Goal: Find contact information: Find contact information

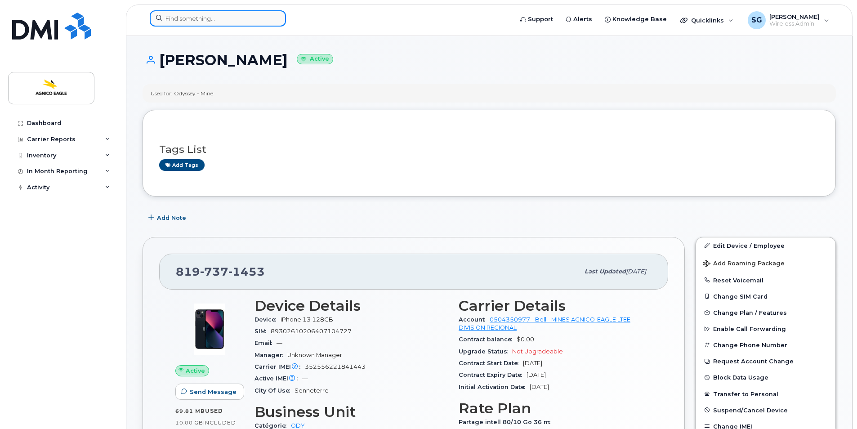
click at [264, 23] on input at bounding box center [218, 18] width 136 height 16
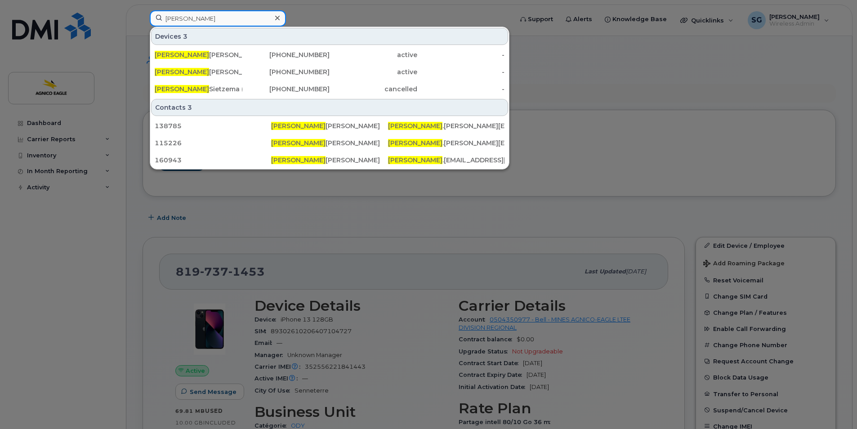
type input "jessica"
click at [278, 18] on icon at bounding box center [277, 18] width 4 height 4
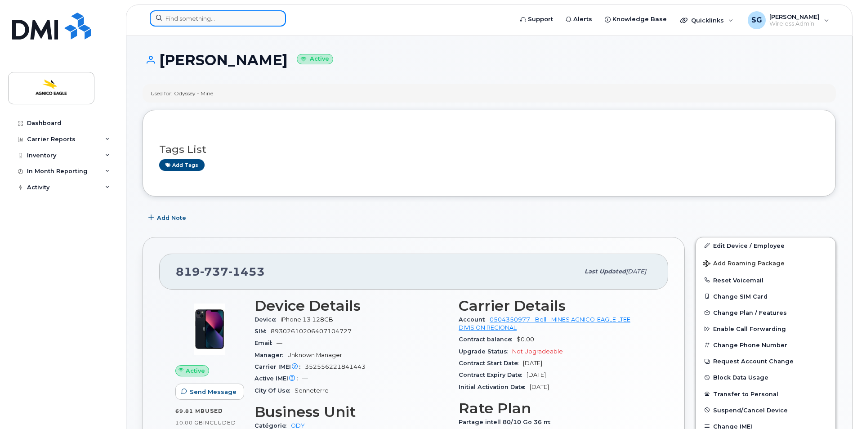
click at [263, 19] on input at bounding box center [218, 18] width 136 height 16
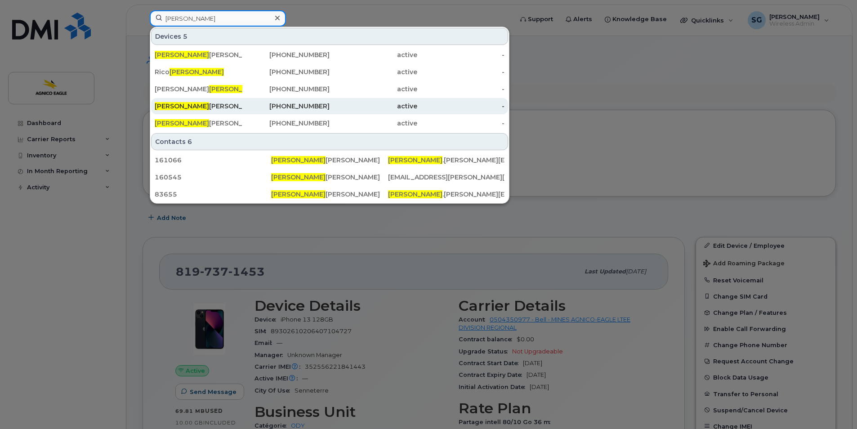
type input "julien"
click at [188, 103] on div "Julien Gravel-Trottier" at bounding box center [199, 106] width 88 height 9
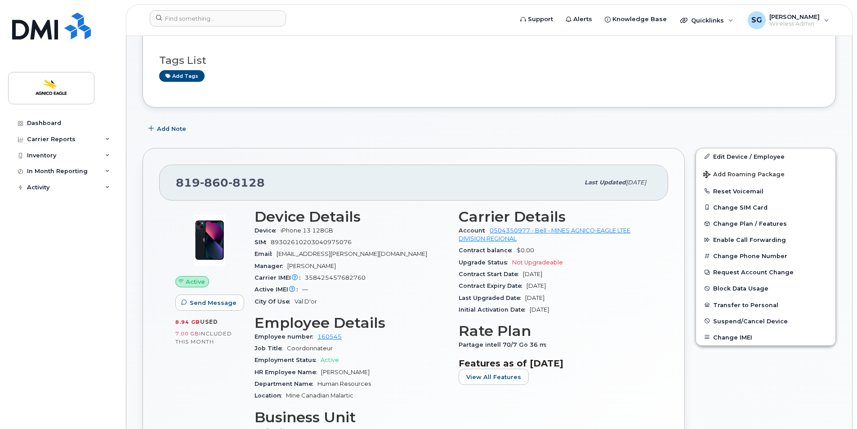
scroll to position [89, 0]
click at [216, 21] on input at bounding box center [218, 18] width 136 height 16
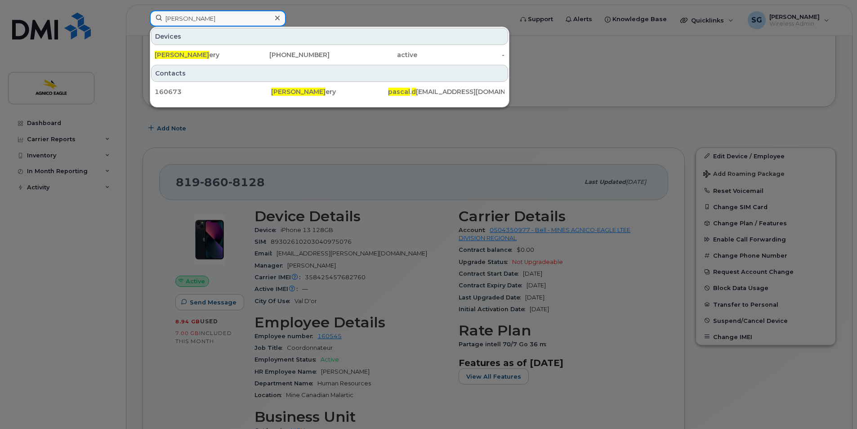
type input "pascal d"
drag, startPoint x: 280, startPoint y: 18, endPoint x: 265, endPoint y: 23, distance: 15.4
click at [272, 22] on div at bounding box center [277, 18] width 13 height 13
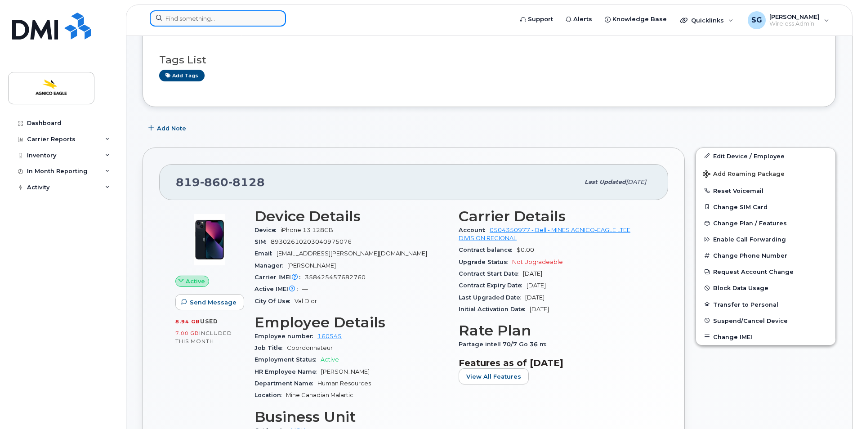
click at [265, 23] on input at bounding box center [218, 18] width 136 height 16
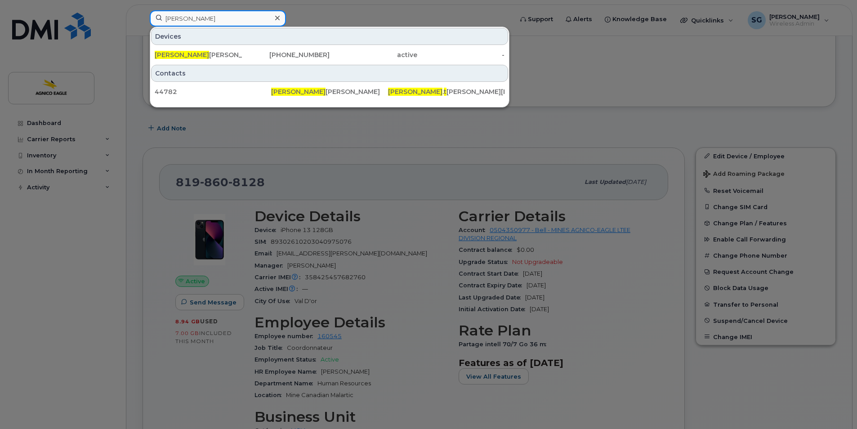
type input "simon t"
click at [276, 17] on icon at bounding box center [277, 18] width 4 height 4
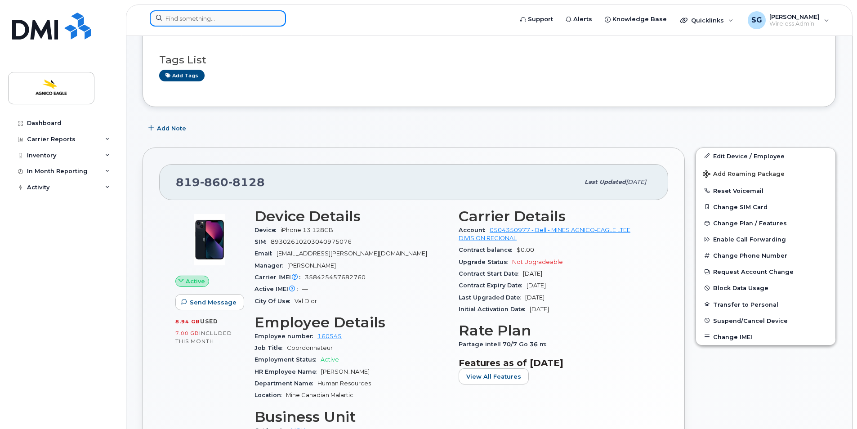
click at [276, 17] on div at bounding box center [218, 18] width 136 height 16
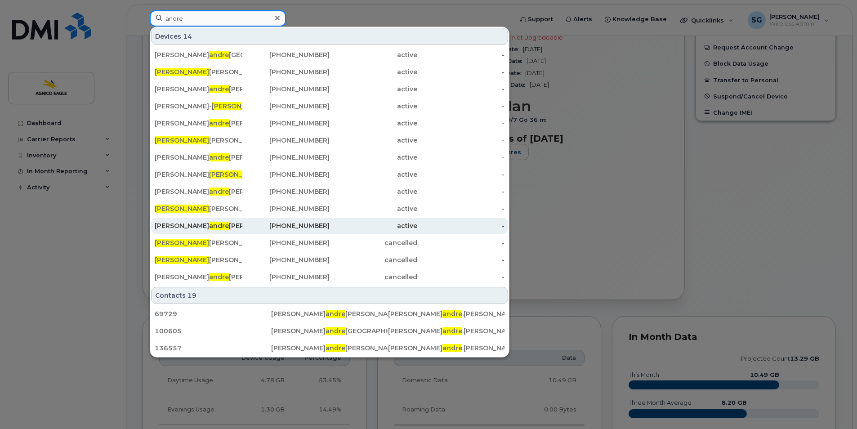
scroll to position [314, 0]
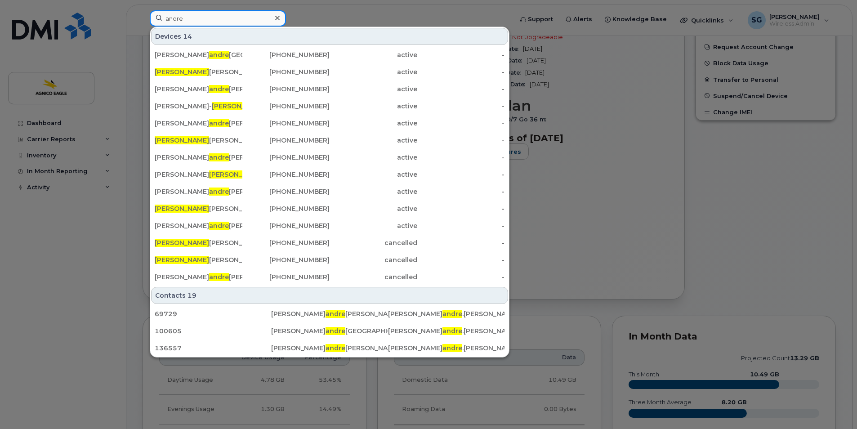
type input "andre"
click at [277, 17] on icon at bounding box center [277, 17] width 4 height 7
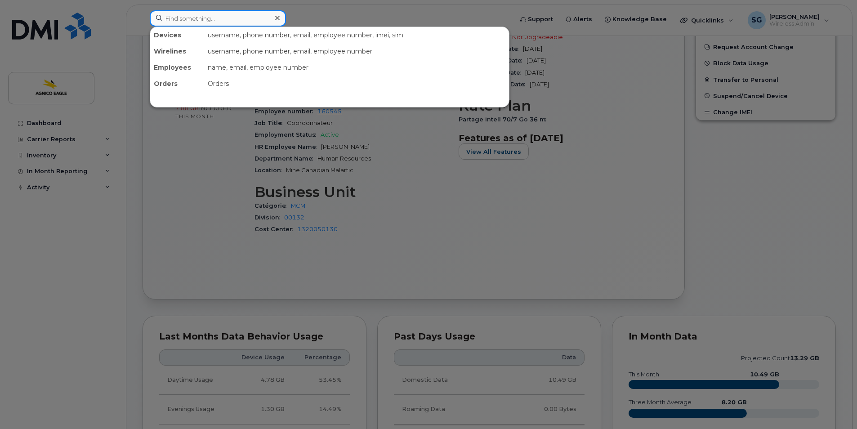
click at [211, 19] on input at bounding box center [218, 18] width 136 height 16
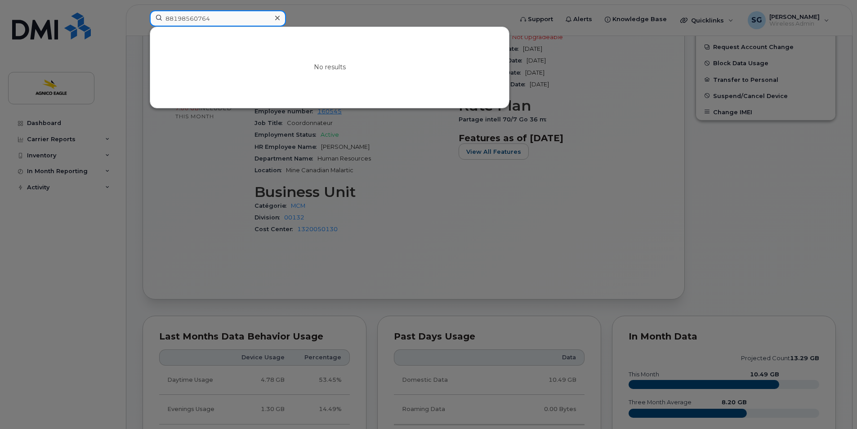
click at [170, 19] on input "88198560764" at bounding box center [218, 18] width 136 height 16
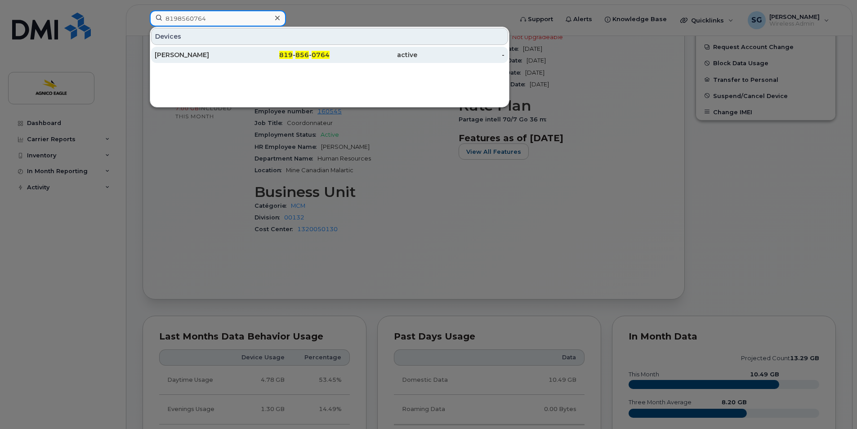
type input "8198560764"
click at [303, 53] on span "856" at bounding box center [301, 55] width 13 height 8
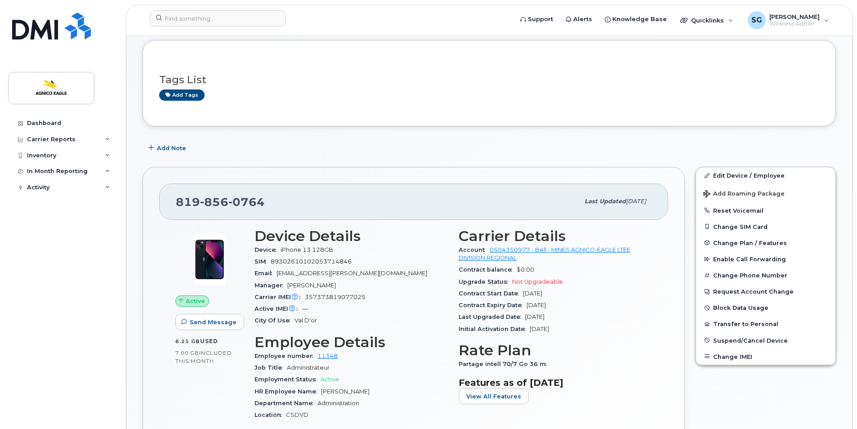
scroll to position [45, 0]
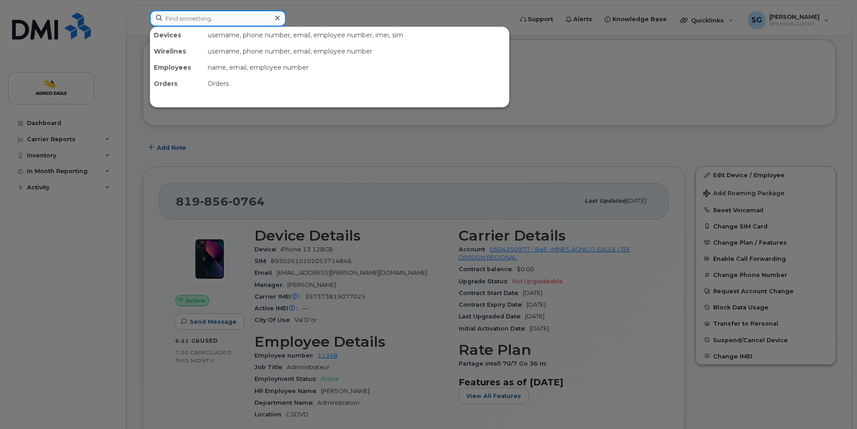
click at [230, 17] on input at bounding box center [218, 18] width 136 height 16
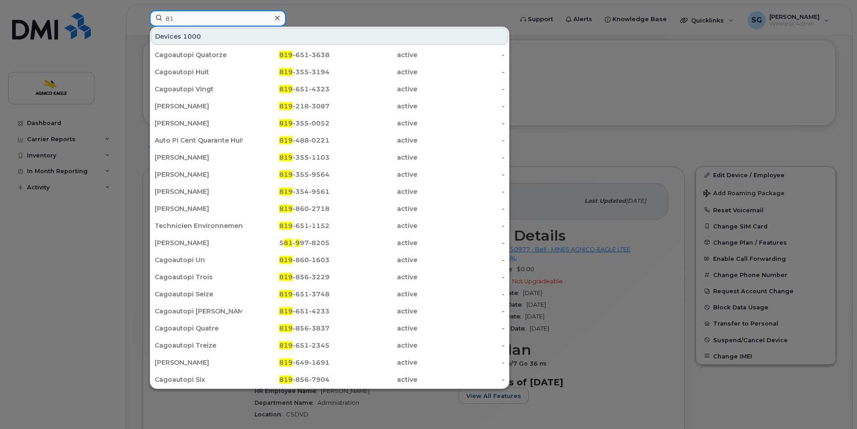
type input "8"
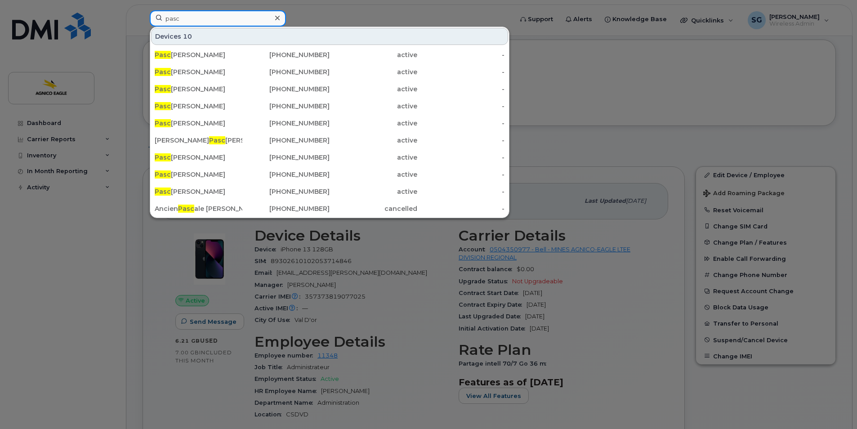
type input "pasc"
click at [279, 16] on icon at bounding box center [277, 18] width 4 height 4
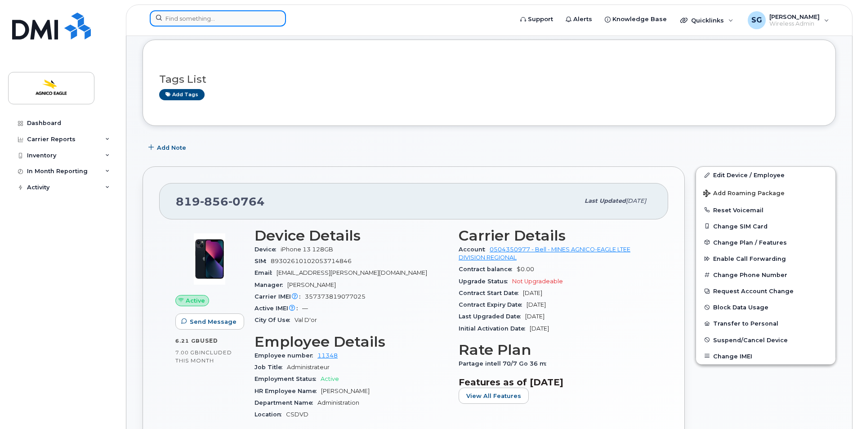
click at [274, 19] on div at bounding box center [218, 18] width 136 height 16
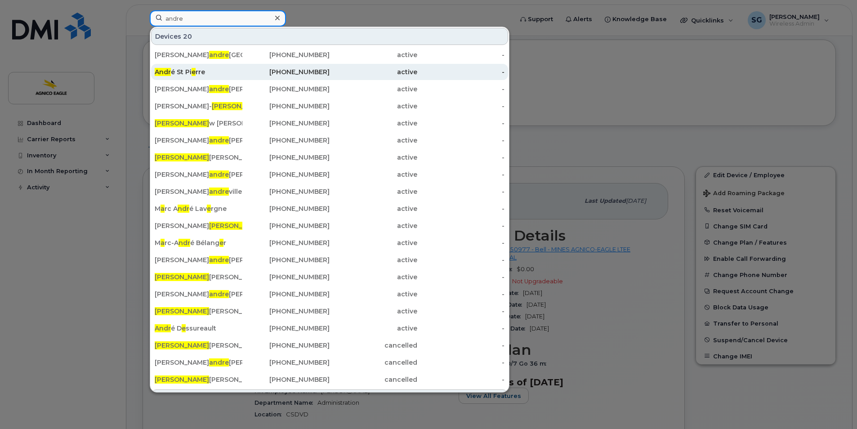
type input "andre"
click at [198, 73] on div "Andr é St Pi e rre" at bounding box center [199, 71] width 88 height 9
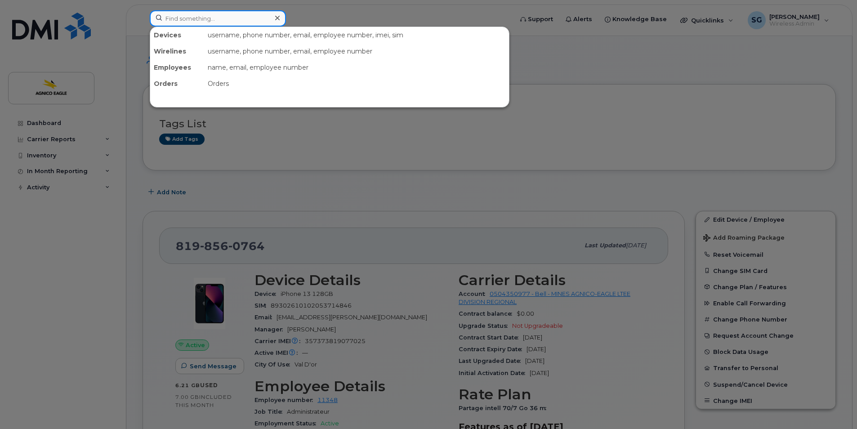
click at [208, 14] on input at bounding box center [218, 18] width 136 height 16
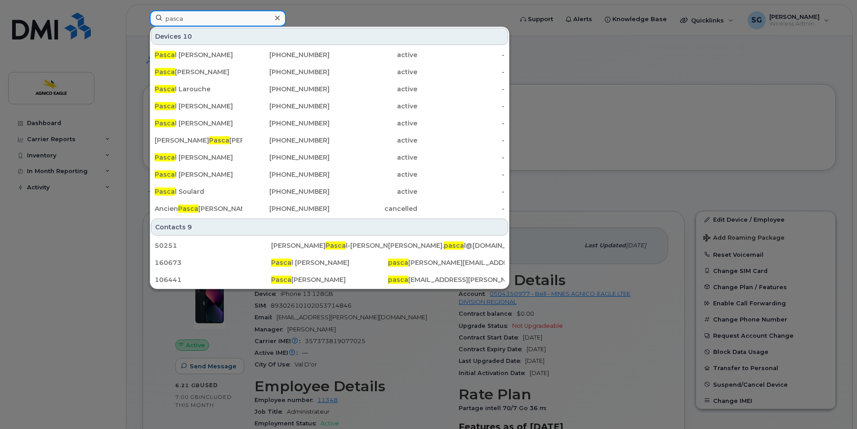
type input "pasca"
click at [278, 16] on icon at bounding box center [277, 17] width 4 height 7
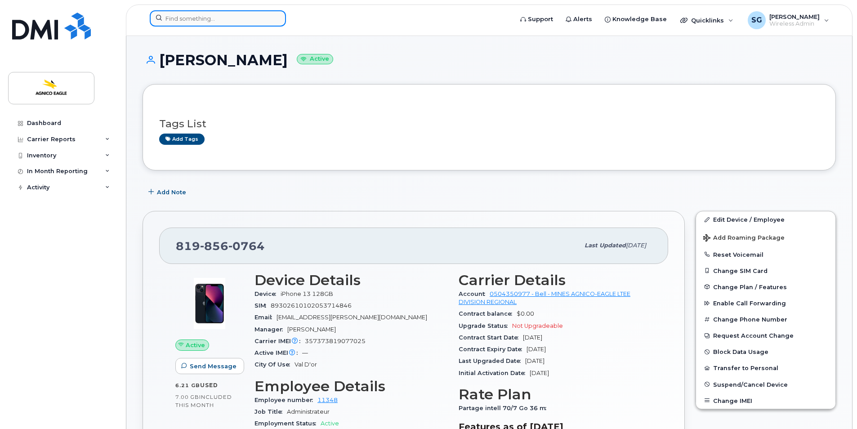
click at [270, 22] on input at bounding box center [218, 18] width 136 height 16
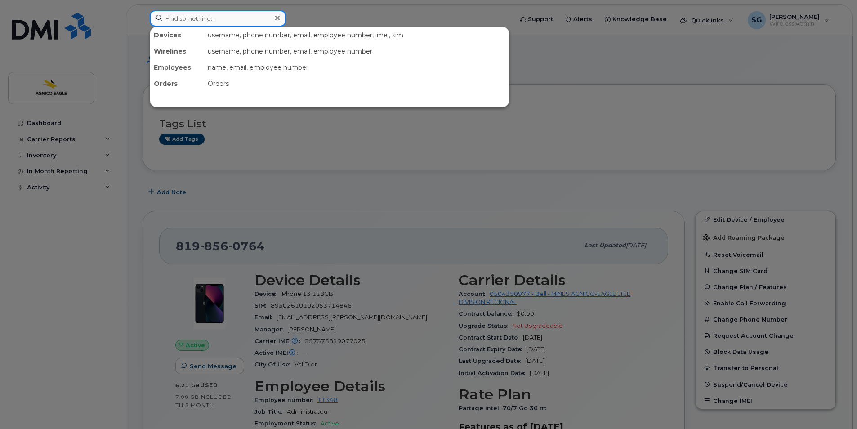
paste input "[PHONE_NUMBER]"
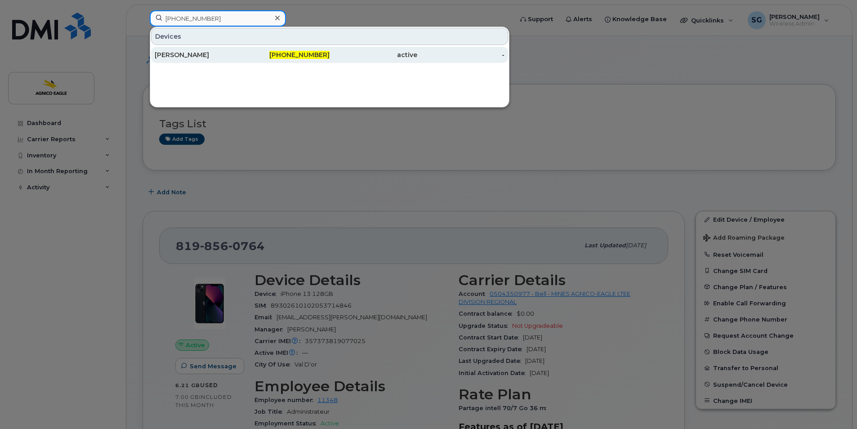
type input "[PHONE_NUMBER]"
click at [190, 55] on div "Benoit Landreville" at bounding box center [199, 54] width 88 height 9
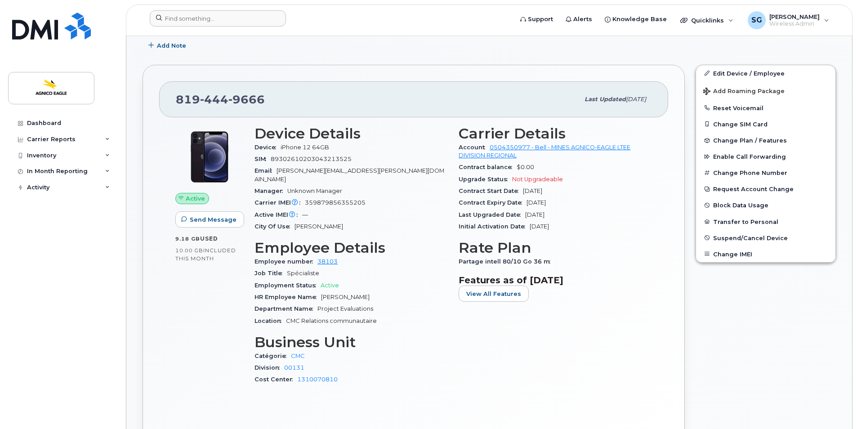
scroll to position [173, 0]
click at [240, 17] on input at bounding box center [218, 18] width 136 height 16
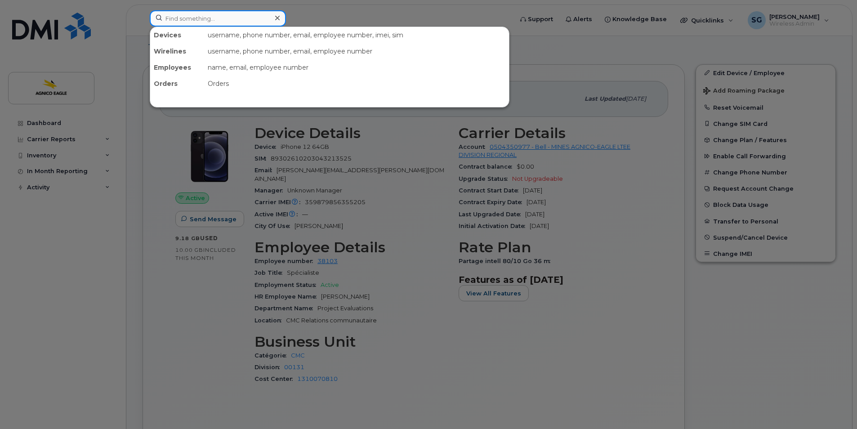
paste input "[PERSON_NAME]"
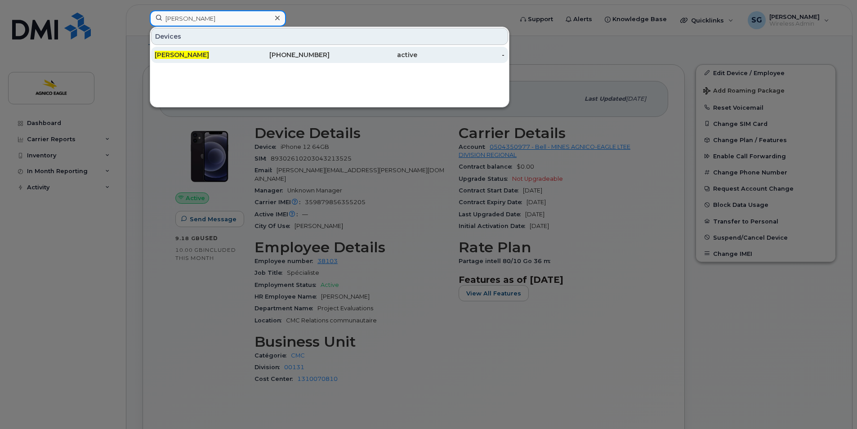
type input "[PERSON_NAME]"
click at [180, 55] on span "[PERSON_NAME]" at bounding box center [182, 55] width 54 height 8
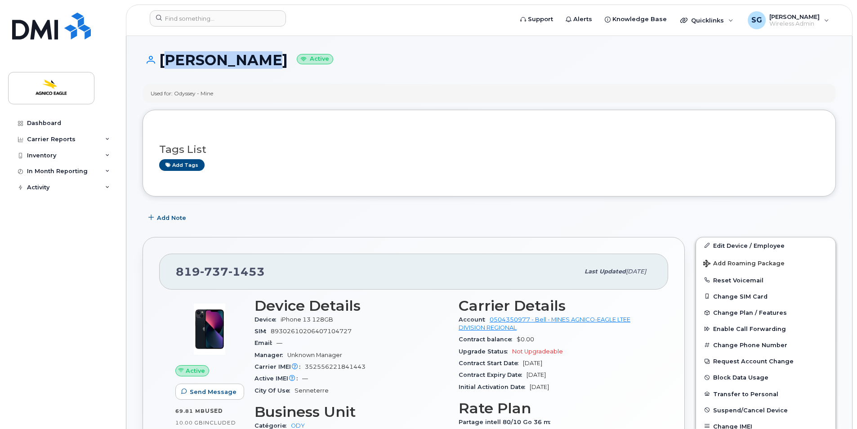
drag, startPoint x: 262, startPoint y: 60, endPoint x: 165, endPoint y: 74, distance: 98.2
click at [165, 74] on div "[PERSON_NAME] Active" at bounding box center [489, 68] width 693 height 32
copy h1 "[PERSON_NAME]"
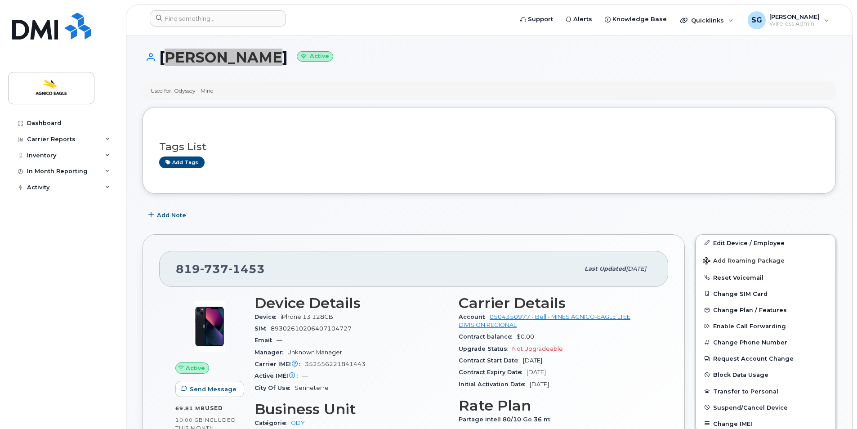
scroll to position [135, 0]
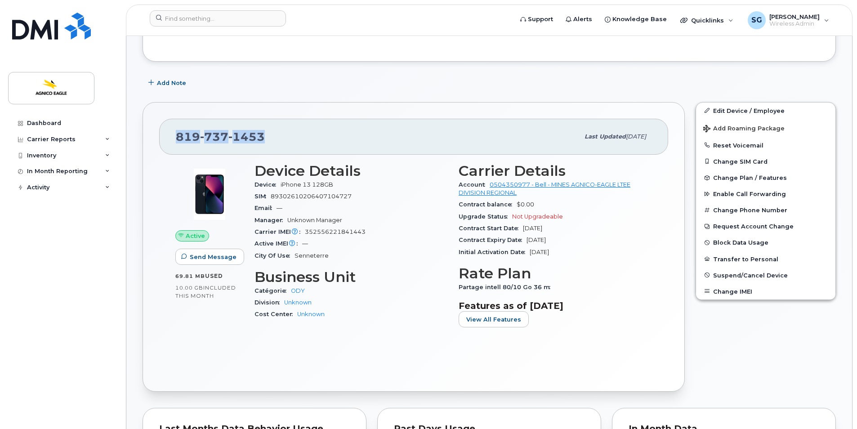
drag, startPoint x: 282, startPoint y: 134, endPoint x: 166, endPoint y: 144, distance: 116.9
click at [166, 144] on div "[PHONE_NUMBER] Last updated [DATE]" at bounding box center [413, 137] width 509 height 36
copy span "[PHONE_NUMBER]"
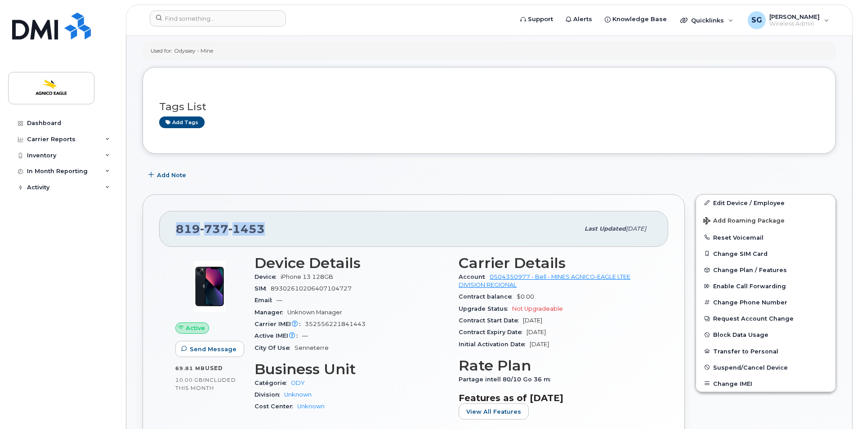
scroll to position [0, 0]
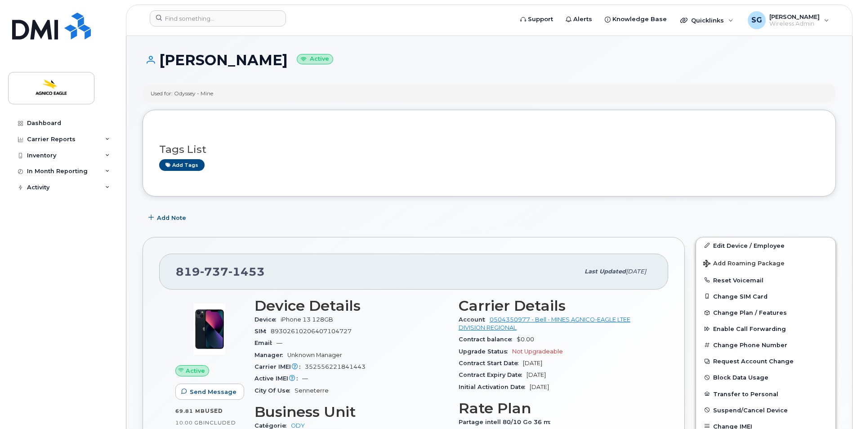
click at [388, 312] on h3 "Device Details" at bounding box center [350, 306] width 193 height 16
click at [428, 66] on h1 "[PERSON_NAME] Active" at bounding box center [489, 60] width 693 height 16
click at [52, 259] on div "Dashboard Carrier Reports Monthly Billing Roaming Reports Suspended Devices Sus…" at bounding box center [63, 265] width 111 height 300
drag, startPoint x: 264, startPoint y: 268, endPoint x: 172, endPoint y: 273, distance: 92.3
click at [172, 273] on div "[PHONE_NUMBER] Last updated [DATE]" at bounding box center [413, 272] width 509 height 36
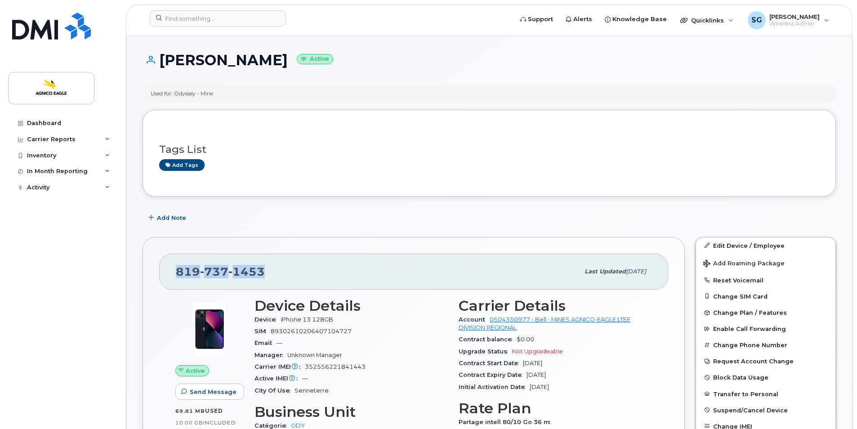
copy span "[PHONE_NUMBER]"
click at [44, 255] on div "Dashboard Carrier Reports Monthly Billing Roaming Reports Suspended Devices Sus…" at bounding box center [63, 265] width 111 height 300
drag, startPoint x: 261, startPoint y: 58, endPoint x: 157, endPoint y: 66, distance: 103.7
click at [157, 66] on h1 "[PERSON_NAME] Active" at bounding box center [489, 60] width 693 height 16
copy h1 "[PERSON_NAME]"
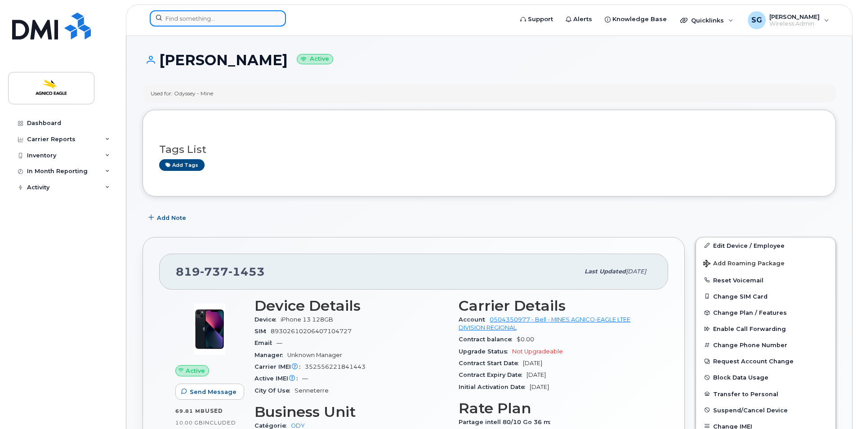
click at [252, 18] on input at bounding box center [218, 18] width 136 height 16
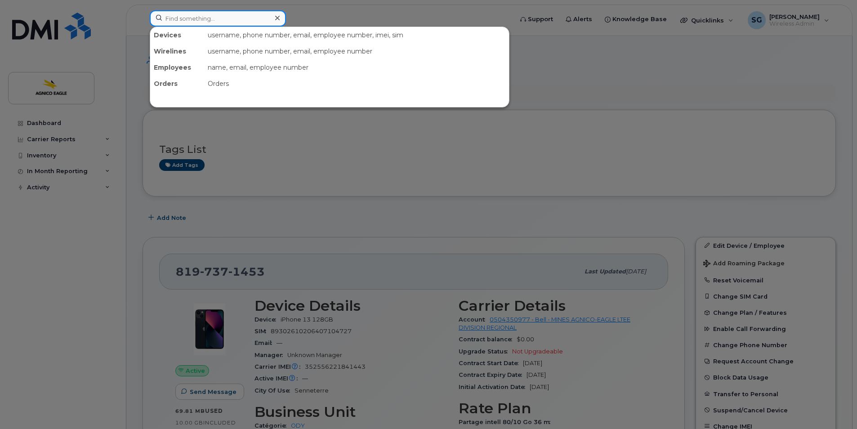
type input "n"
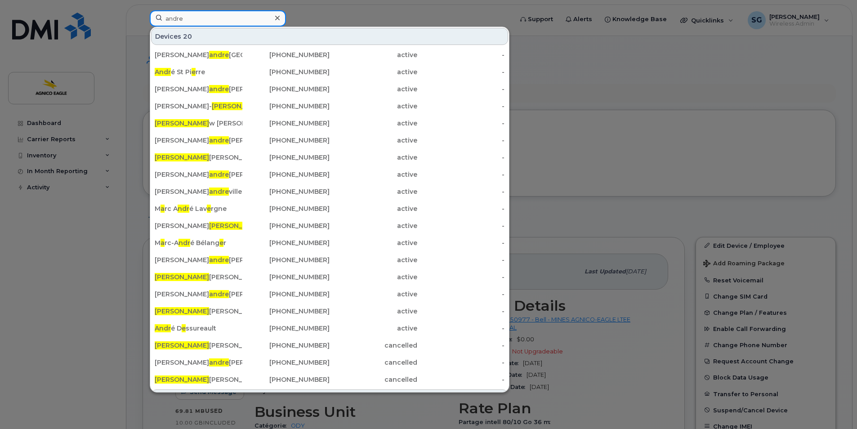
type input "andre"
click at [584, 109] on div at bounding box center [428, 214] width 857 height 429
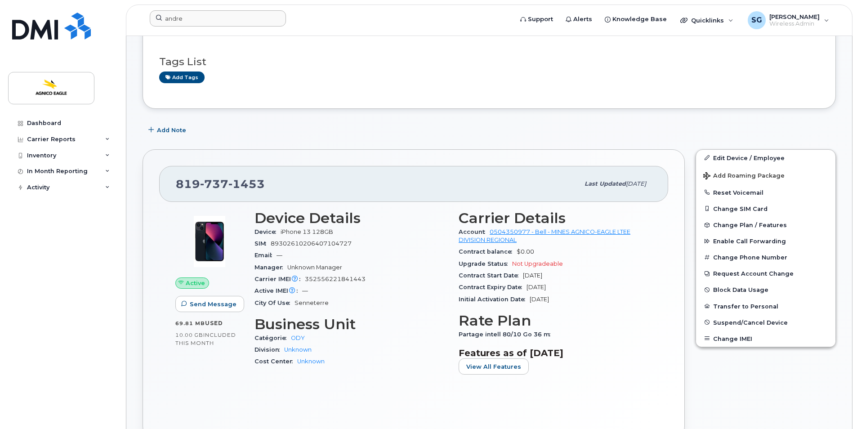
scroll to position [87, 0]
